Goal: Check status: Check status

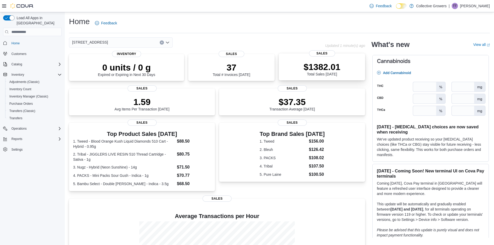
click at [345, 66] on div "$1382.01 Total Sales Today" at bounding box center [322, 68] width 78 height 17
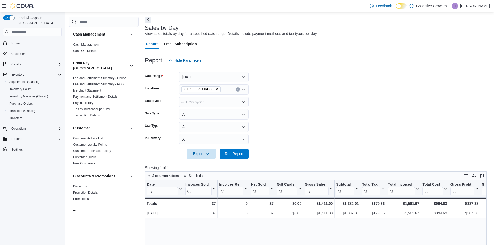
scroll to position [22, 0]
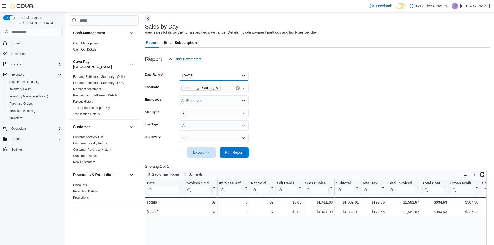
click at [234, 75] on button "[DATE]" at bounding box center [213, 76] width 69 height 10
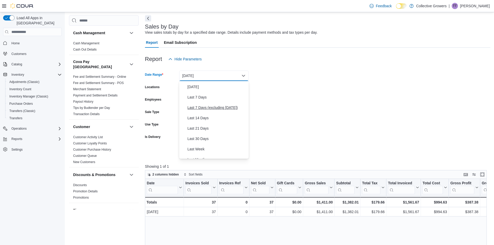
scroll to position [78, 0]
click at [230, 104] on span "Last Month" at bounding box center [216, 101] width 59 height 6
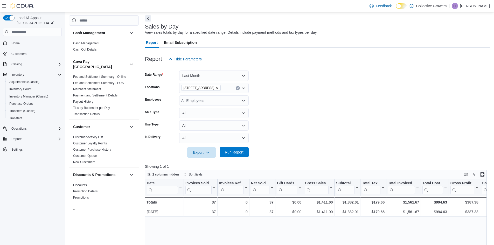
click at [236, 152] on span "Run Report" at bounding box center [234, 152] width 19 height 5
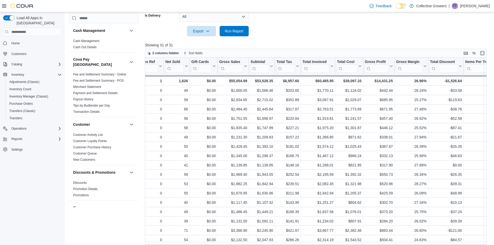
scroll to position [0, 86]
drag, startPoint x: 347, startPoint y: 81, endPoint x: 352, endPoint y: 83, distance: 5.3
click at [352, 83] on div "$39,097.10" at bounding box center [348, 81] width 24 height 6
click at [351, 81] on div "$39,097.10" at bounding box center [348, 81] width 24 height 6
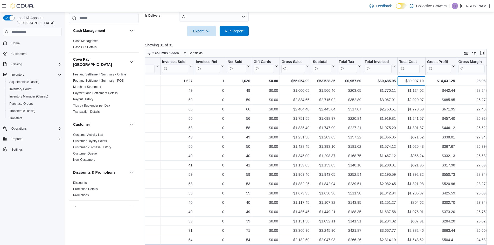
scroll to position [0, 0]
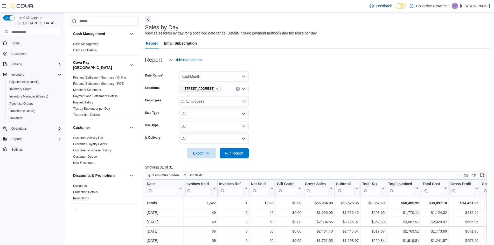
scroll to position [21, 0]
click at [237, 74] on button "Last Month" at bounding box center [213, 77] width 69 height 10
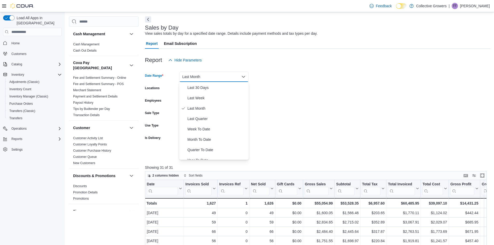
scroll to position [78, 0]
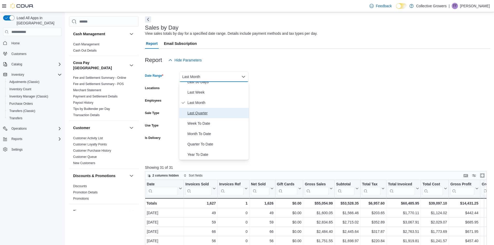
click at [206, 112] on span "Last Quarter" at bounding box center [216, 113] width 59 height 6
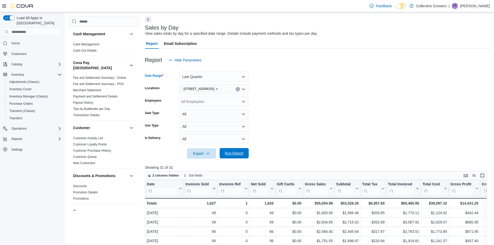
click at [248, 151] on button "Run Report" at bounding box center [234, 153] width 29 height 10
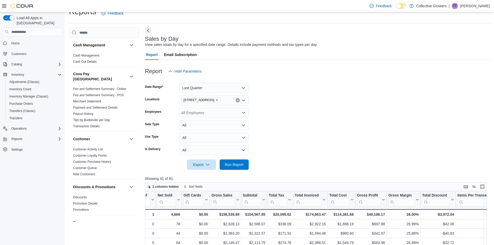
scroll to position [8, 0]
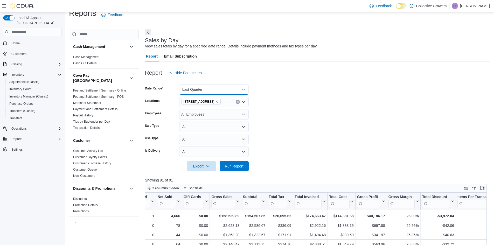
click at [203, 90] on button "Last Quarter" at bounding box center [213, 89] width 69 height 10
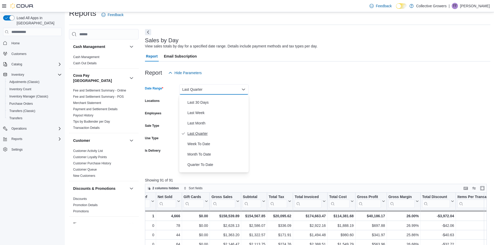
scroll to position [78, 0]
click at [216, 157] on span "Quarter To Date" at bounding box center [216, 157] width 59 height 6
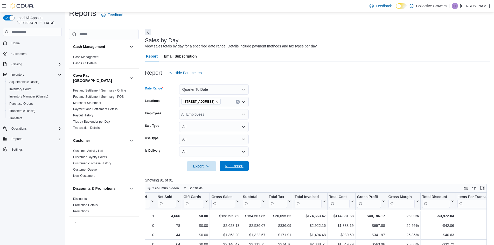
click at [241, 167] on span "Run Report" at bounding box center [234, 165] width 19 height 5
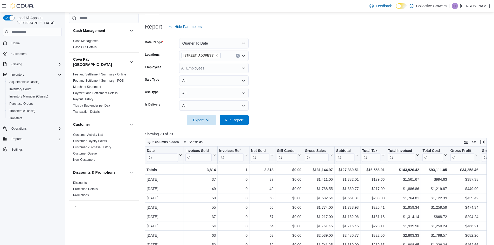
scroll to position [55, 0]
click at [237, 41] on button "Quarter To Date" at bounding box center [213, 43] width 69 height 10
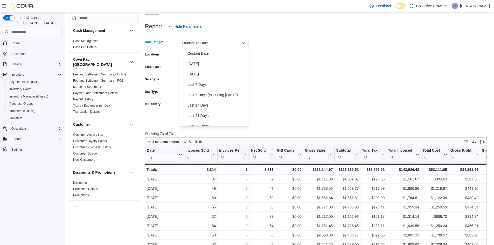
scroll to position [78, 0]
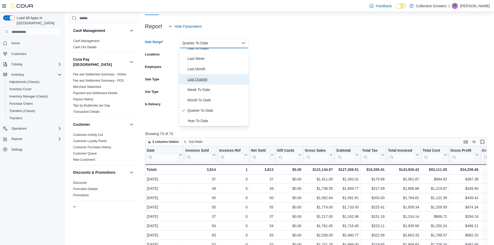
click at [225, 80] on span "Last Quarter" at bounding box center [216, 79] width 59 height 6
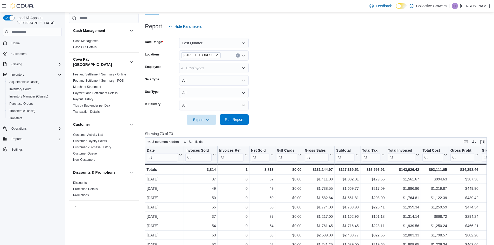
click at [225, 117] on span "Run Report" at bounding box center [234, 119] width 23 height 10
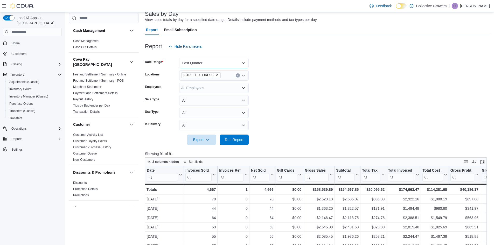
click at [209, 66] on button "Last Quarter" at bounding box center [213, 63] width 69 height 10
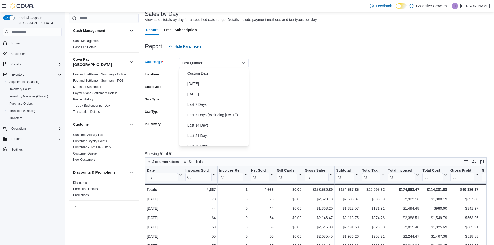
scroll to position [70, 0]
click at [209, 138] on span "Quarter To Date" at bounding box center [216, 138] width 59 height 6
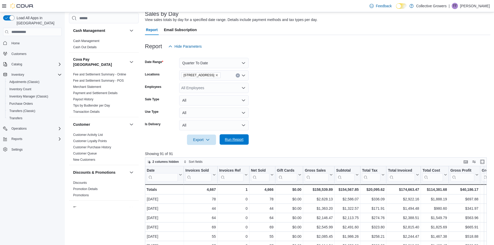
click at [237, 139] on span "Run Report" at bounding box center [234, 139] width 19 height 5
click at [230, 64] on button "Quarter To Date" at bounding box center [213, 63] width 69 height 10
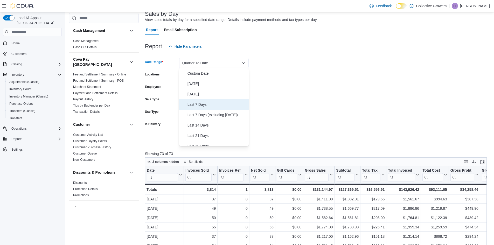
click at [223, 105] on span "Last 7 Days" at bounding box center [216, 104] width 59 height 6
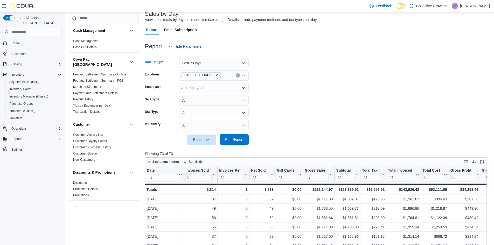
click at [231, 140] on span "Run Report" at bounding box center [234, 139] width 19 height 5
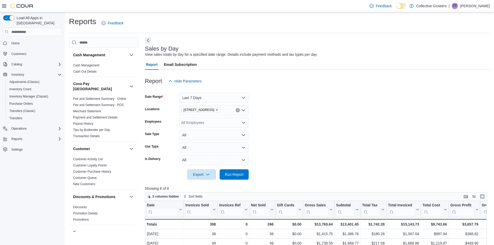
click at [378, 167] on div at bounding box center [317, 167] width 345 height 4
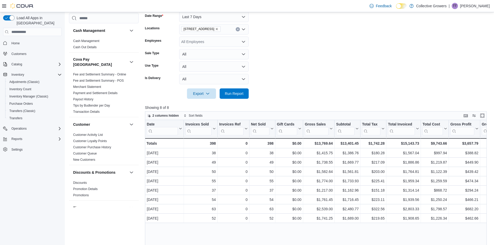
scroll to position [85, 0]
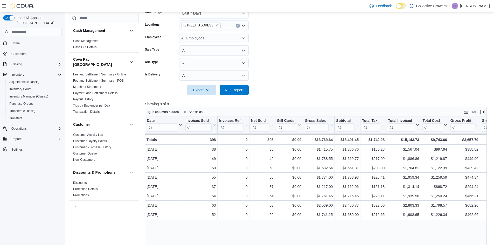
click at [244, 15] on button "Last 7 Days" at bounding box center [213, 13] width 69 height 10
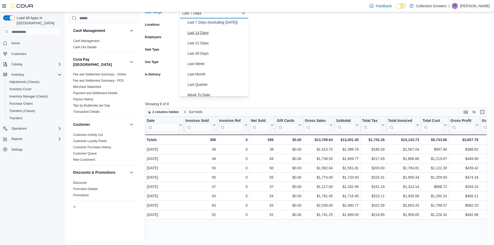
scroll to position [78, 0]
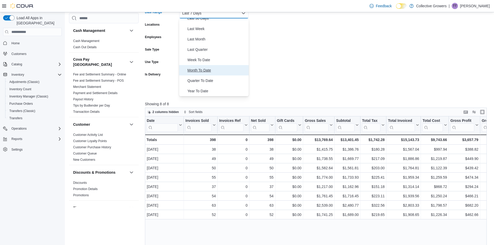
click at [214, 66] on button "Month To Date" at bounding box center [213, 70] width 69 height 10
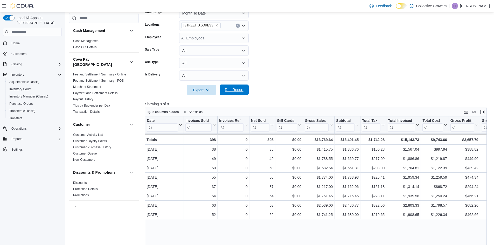
click at [228, 88] on span "Run Report" at bounding box center [234, 89] width 19 height 5
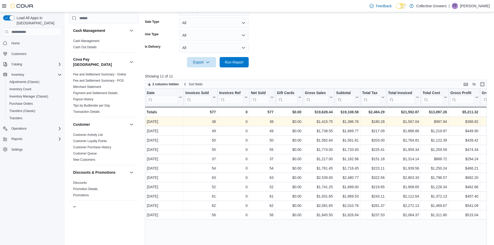
scroll to position [118, 0]
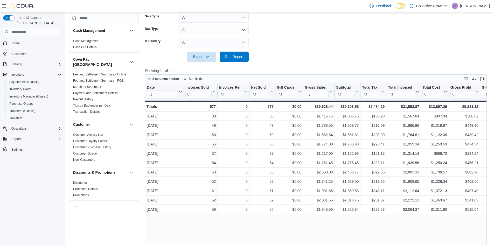
click at [431, 40] on form "Date Range Month To Date Locations 534 Montreal Rd. Employees All Employees Sal…" at bounding box center [317, 15] width 345 height 93
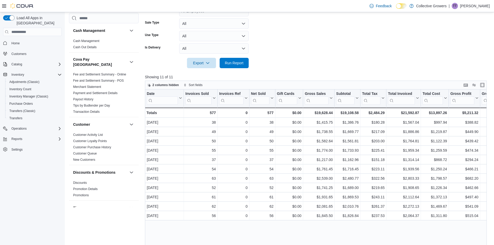
scroll to position [43, 0]
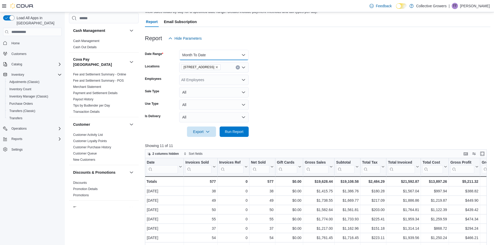
click at [235, 54] on button "Month To Date" at bounding box center [213, 55] width 69 height 10
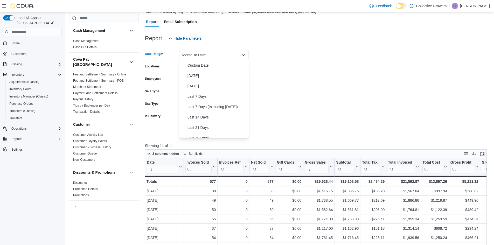
scroll to position [78, 0]
click at [230, 77] on button "Last Month" at bounding box center [213, 81] width 69 height 10
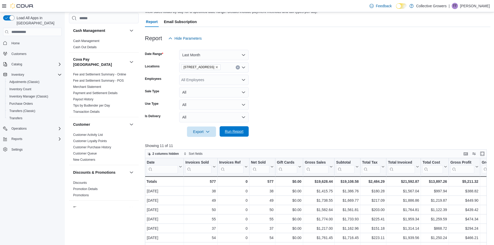
click at [234, 134] on span "Run Report" at bounding box center [234, 131] width 19 height 5
drag, startPoint x: 236, startPoint y: 59, endPoint x: 230, endPoint y: 55, distance: 6.4
click at [230, 55] on button "Last Month" at bounding box center [213, 55] width 69 height 10
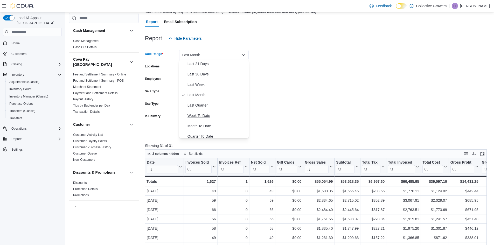
scroll to position [64, 0]
click at [226, 109] on button "Last Quarter" at bounding box center [213, 105] width 69 height 10
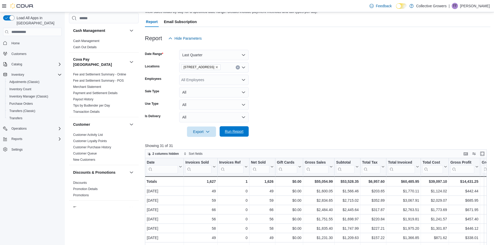
click at [242, 130] on span "Run Report" at bounding box center [234, 131] width 19 height 5
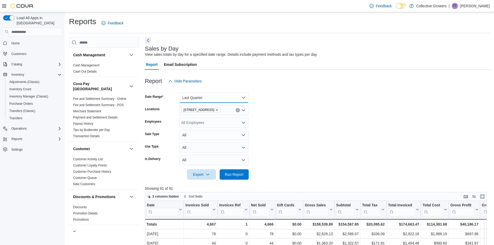
click at [205, 97] on button "Last Quarter" at bounding box center [213, 98] width 69 height 10
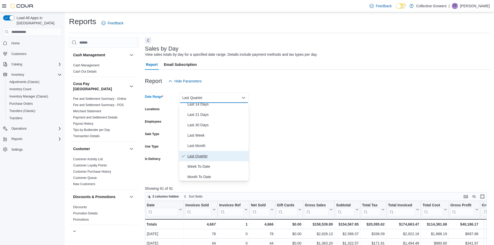
scroll to position [78, 0]
click at [212, 165] on span "Quarter To Date" at bounding box center [216, 165] width 59 height 6
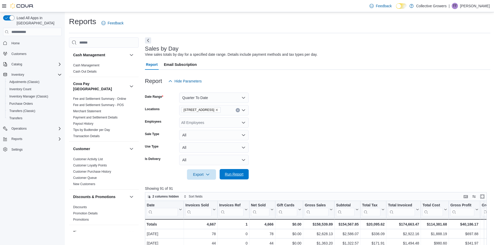
click at [229, 173] on span "Run Report" at bounding box center [234, 174] width 19 height 5
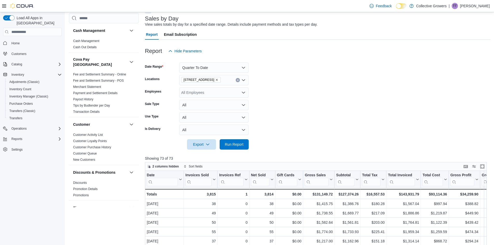
scroll to position [30, 0]
click at [204, 66] on button "Quarter To Date" at bounding box center [213, 67] width 69 height 10
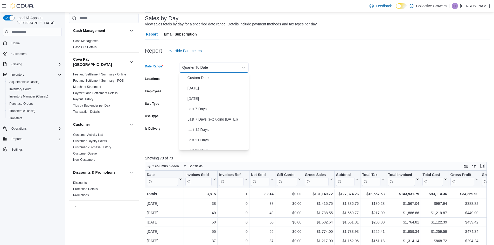
scroll to position [78, 0]
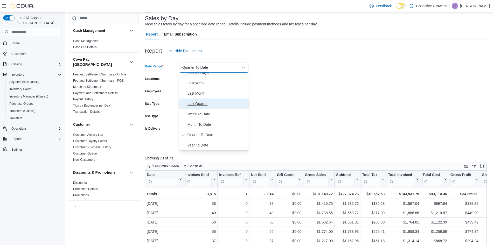
click at [216, 101] on span "Last Quarter" at bounding box center [216, 104] width 59 height 6
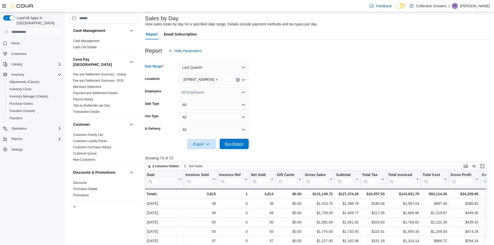
click at [233, 143] on span "Run Report" at bounding box center [234, 143] width 19 height 5
